Goal: Task Accomplishment & Management: Use online tool/utility

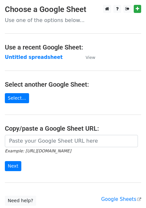
click at [34, 139] on input "url" at bounding box center [71, 141] width 133 height 12
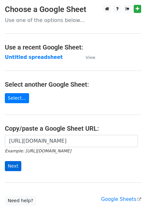
type input "[URL][DOMAIN_NAME]"
click at [14, 163] on input "Next" at bounding box center [13, 166] width 16 height 10
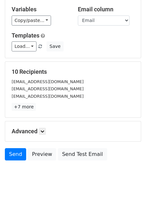
scroll to position [43, 0]
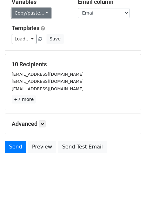
click at [31, 12] on link "Copy/paste..." at bounding box center [31, 13] width 39 height 10
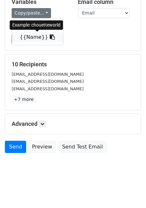
click at [33, 38] on link "{{Name}}" at bounding box center [37, 37] width 51 height 10
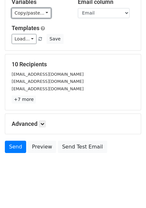
click at [38, 16] on link "Copy/paste..." at bounding box center [31, 13] width 39 height 10
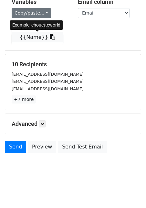
click at [32, 38] on link "{{Name}}" at bounding box center [37, 37] width 51 height 10
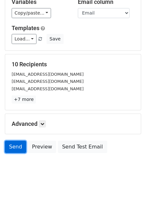
click at [17, 146] on link "Send" at bounding box center [15, 147] width 21 height 12
